Goal: Obtain resource: Obtain resource

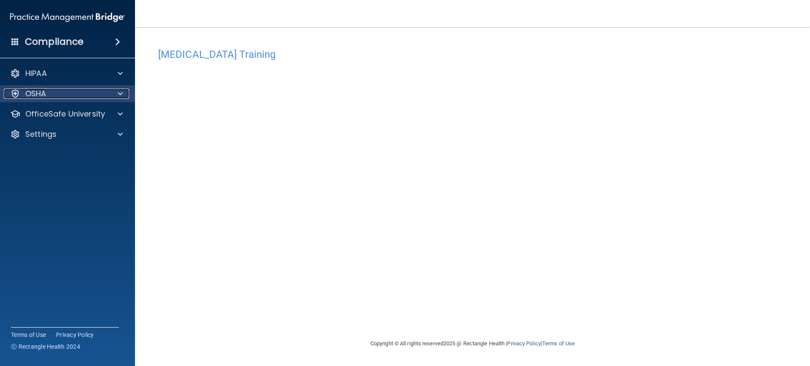
click at [61, 91] on div "OSHA" at bounding box center [56, 94] width 105 height 10
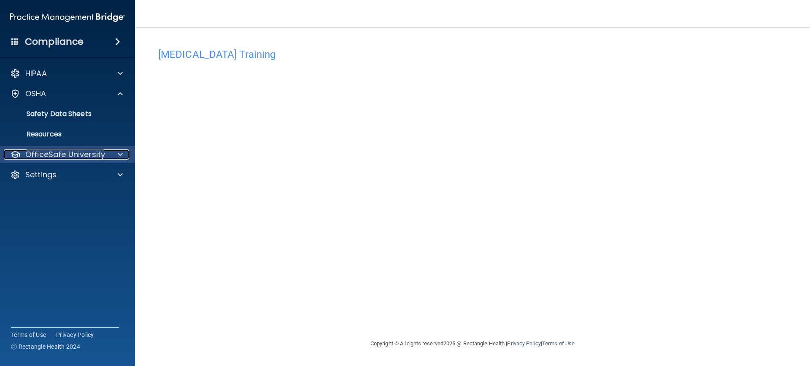
click at [68, 153] on p "OfficeSafe University" at bounding box center [65, 154] width 80 height 10
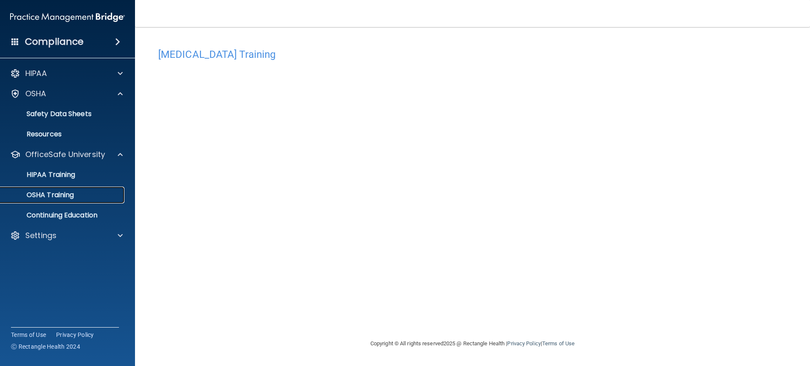
click at [62, 194] on p "OSHA Training" at bounding box center [39, 195] width 68 height 8
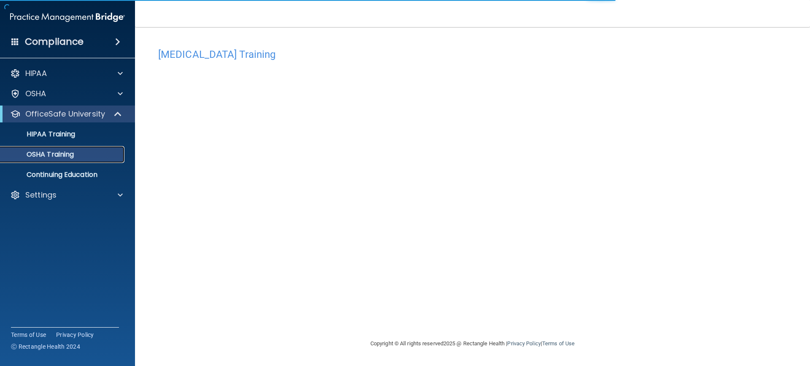
click at [62, 151] on p "OSHA Training" at bounding box center [39, 154] width 68 height 8
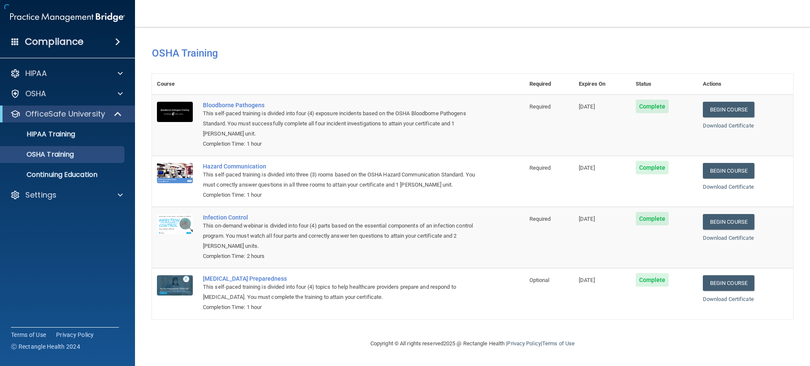
click at [354, 112] on div "This self-paced training is divided into four (4) exposure incidents based on t…" at bounding box center [342, 123] width 279 height 30
click at [714, 299] on link "Download Certificate" at bounding box center [727, 299] width 51 height 6
click at [59, 134] on p "HIPAA Training" at bounding box center [40, 134] width 70 height 8
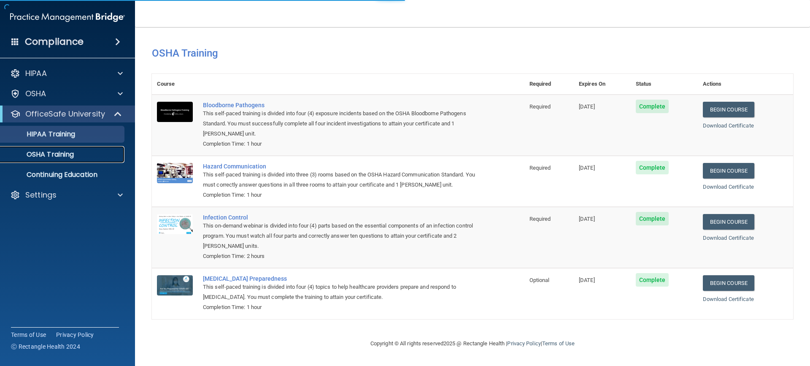
click at [62, 150] on p "OSHA Training" at bounding box center [39, 154] width 68 height 8
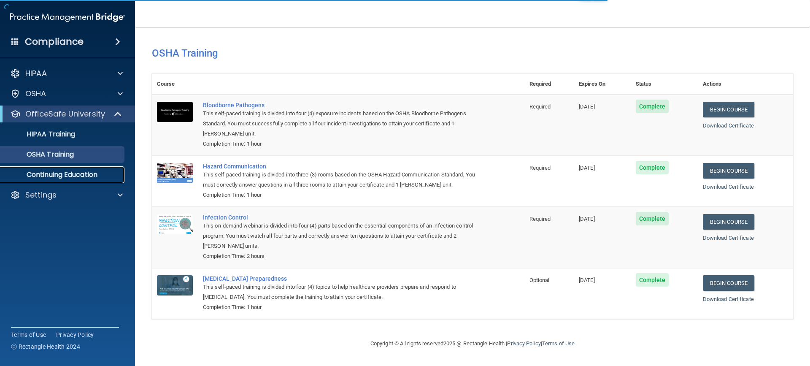
click at [61, 167] on link "Continuing Education" at bounding box center [58, 174] width 133 height 17
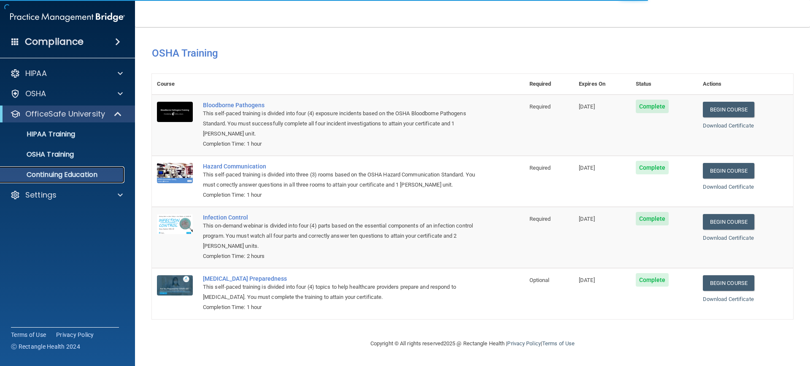
click at [62, 175] on p "Continuing Education" at bounding box center [62, 174] width 115 height 8
click at [63, 171] on p "Continuing Education" at bounding box center [62, 174] width 115 height 8
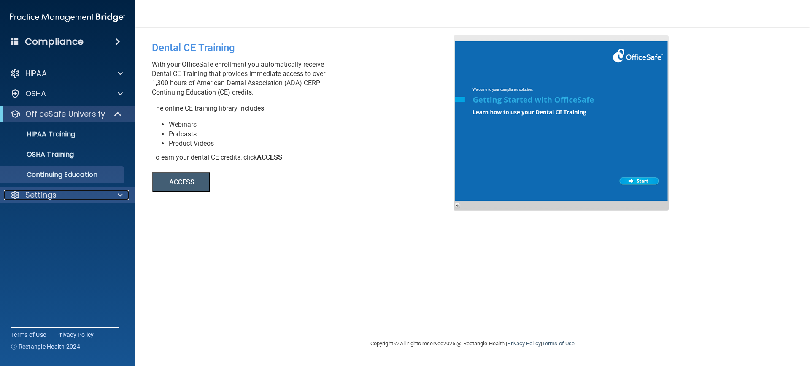
click at [54, 198] on p "Settings" at bounding box center [40, 195] width 31 height 10
click at [53, 214] on p "My Account" at bounding box center [62, 215] width 115 height 8
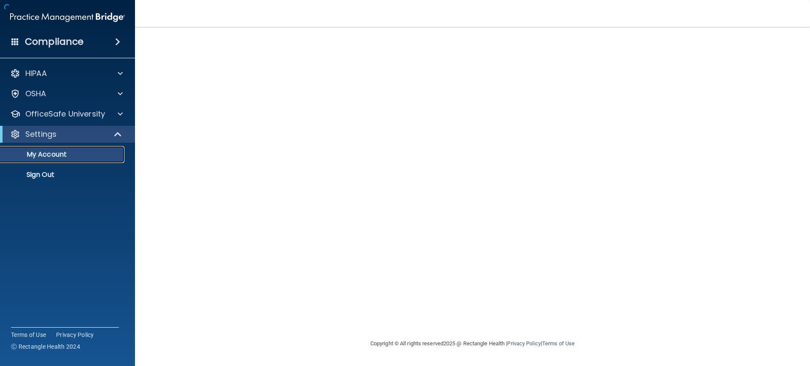
click at [47, 159] on p "My Account" at bounding box center [62, 154] width 115 height 8
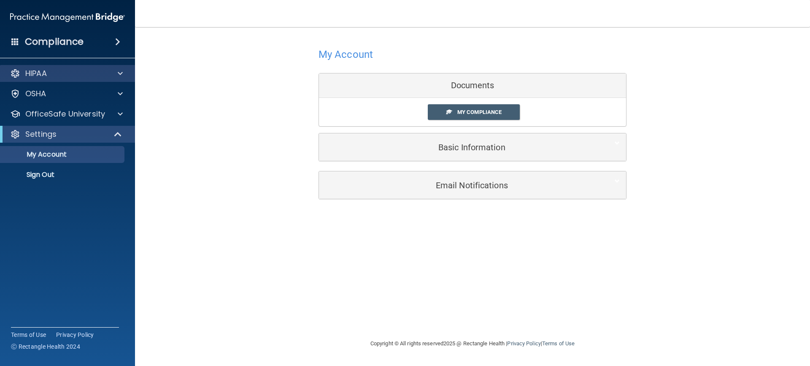
click at [73, 65] on div "HIPAA" at bounding box center [67, 73] width 135 height 17
click at [70, 84] on div "HIPAA Documents and Policies Report an Incident Business Associates Emergency P…" at bounding box center [67, 126] width 135 height 128
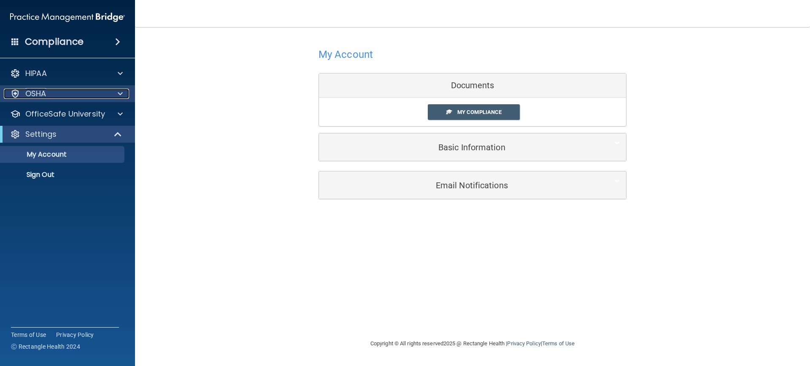
click at [67, 91] on div "OSHA" at bounding box center [56, 94] width 105 height 10
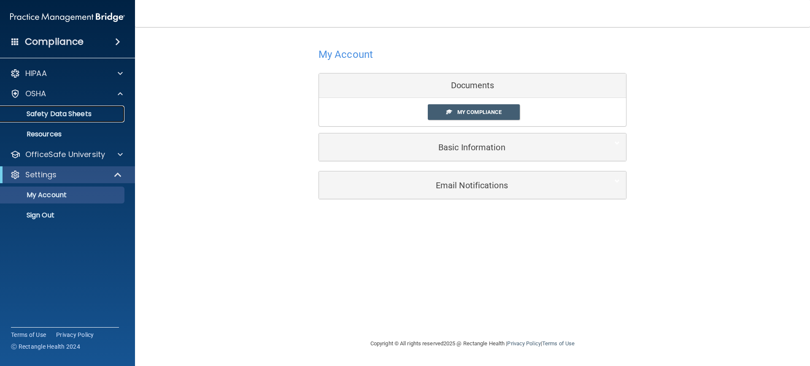
click at [69, 110] on p "Safety Data Sheets" at bounding box center [62, 114] width 115 height 8
